Goal: Information Seeking & Learning: Find specific fact

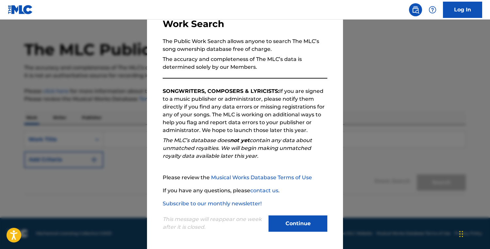
scroll to position [14, 0]
click at [309, 226] on button "Continue" at bounding box center [297, 224] width 59 height 16
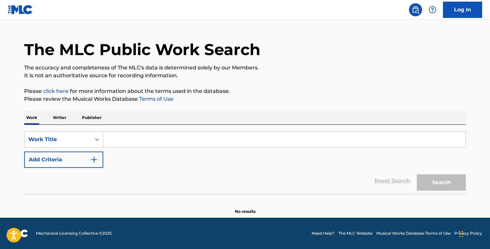
click at [134, 141] on input "Search Form" at bounding box center [284, 140] width 362 height 16
click at [60, 121] on p "Writer" at bounding box center [59, 118] width 17 height 14
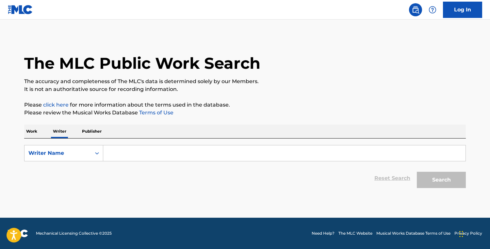
click at [156, 152] on input "Search Form" at bounding box center [284, 154] width 362 height 16
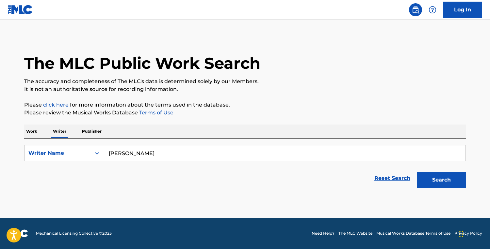
click at [441, 180] on button "Search" at bounding box center [440, 180] width 49 height 16
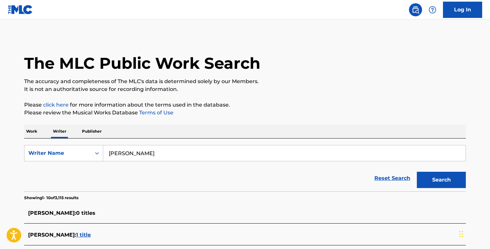
click at [158, 152] on input "[PERSON_NAME]" at bounding box center [284, 154] width 362 height 16
click at [441, 180] on button "Search" at bounding box center [440, 180] width 49 height 16
drag, startPoint x: 119, startPoint y: 153, endPoint x: 83, endPoint y: 149, distance: 35.8
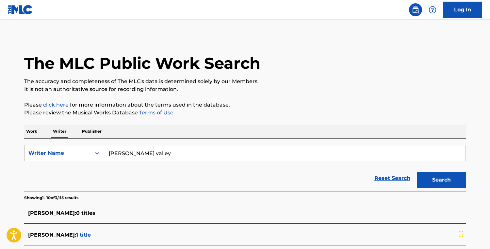
click at [83, 149] on div "SearchWithCriteria1f17a508-886a-484f-8b0a-eafc5aa864b7 Writer Name [PERSON_NAME]" at bounding box center [244, 153] width 441 height 16
click at [441, 180] on button "Search" at bounding box center [440, 180] width 49 height 16
drag, startPoint x: 119, startPoint y: 155, endPoint x: 88, endPoint y: 151, distance: 30.9
click at [88, 151] on div "SearchWithCriteria1f17a508-886a-484f-8b0a-eafc5aa864b7 Writer Name [PERSON_NAME]" at bounding box center [244, 153] width 441 height 16
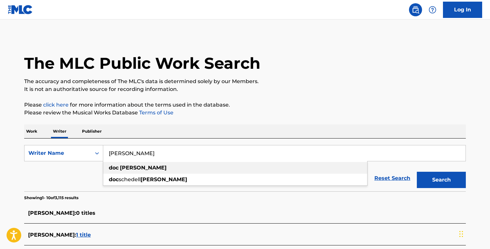
type input "[PERSON_NAME]"
click at [128, 170] on strong "[PERSON_NAME]" at bounding box center [143, 168] width 47 height 6
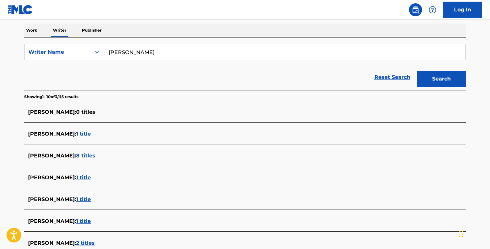
click at [436, 79] on button "Search" at bounding box center [440, 79] width 49 height 16
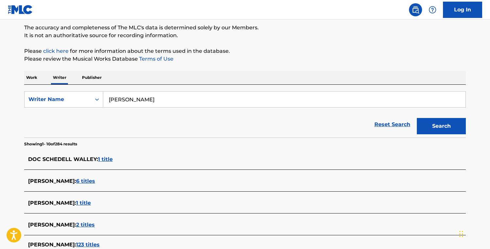
scroll to position [55, 0]
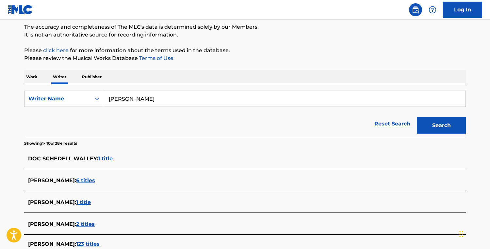
click at [105, 159] on span "1 title" at bounding box center [105, 159] width 15 height 6
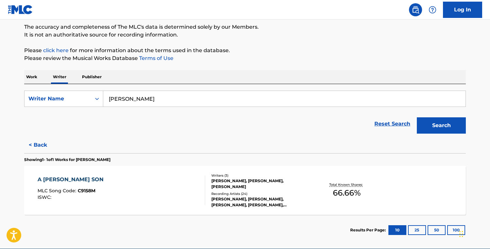
click at [150, 188] on div "A [PERSON_NAME] SON MLC Song Code : C9158M ISWC :" at bounding box center [122, 190] width 168 height 29
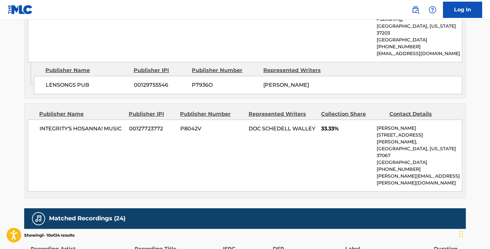
scroll to position [343, 0]
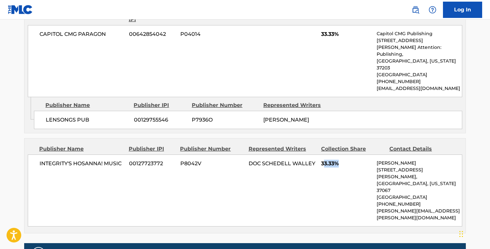
drag, startPoint x: 340, startPoint y: 158, endPoint x: 323, endPoint y: 157, distance: 17.3
click at [323, 160] on span "33.33%" at bounding box center [346, 164] width 51 height 8
click at [285, 188] on div "INTEGRITY'S HOSANNA! MUSIC 00127723772 P8042V DOC SCHEDELL WALLEY 33.33% [PERSO…" at bounding box center [245, 191] width 434 height 72
